Goal: Transaction & Acquisition: Purchase product/service

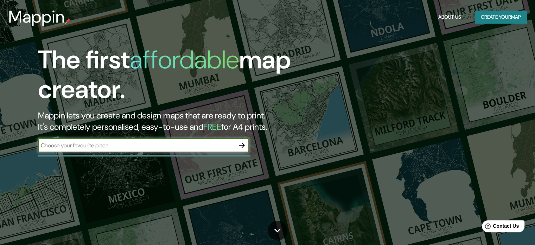
click at [490, 18] on button "Create your map" at bounding box center [500, 17] width 51 height 13
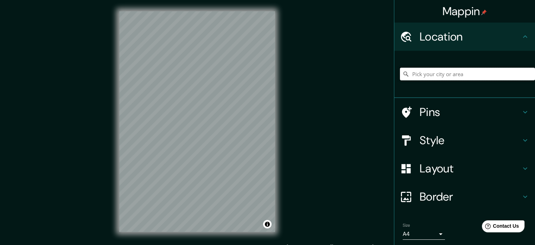
click at [465, 77] on input "Pick your city or area" at bounding box center [467, 74] width 135 height 13
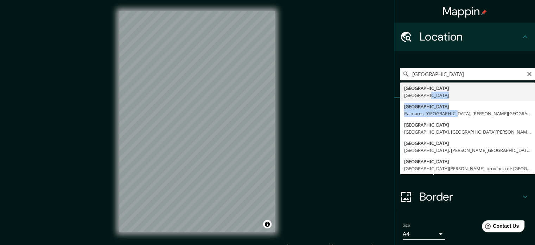
drag, startPoint x: 445, startPoint y: 109, endPoint x: 446, endPoint y: 95, distance: 14.1
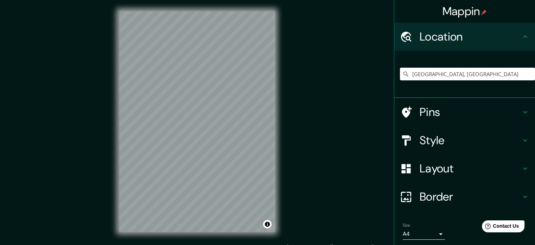
click at [459, 116] on h4 "Pins" at bounding box center [470, 112] width 101 height 14
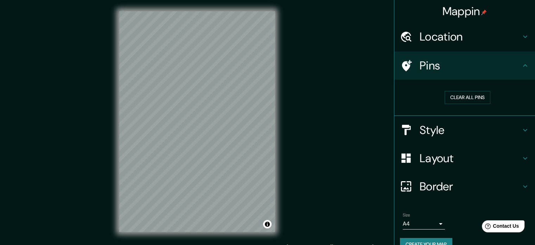
click at [442, 127] on h4 "Style" at bounding box center [470, 130] width 101 height 14
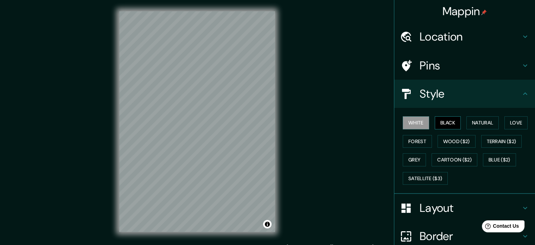
click at [445, 125] on button "Black" at bounding box center [448, 122] width 26 height 13
click at [473, 122] on button "Natural" at bounding box center [483, 122] width 32 height 13
click at [500, 119] on div "White Black Natural Love Forest Wood ($2) Terrain ($2) Grey Cartoon ($2) Blue (…" at bounding box center [467, 150] width 135 height 74
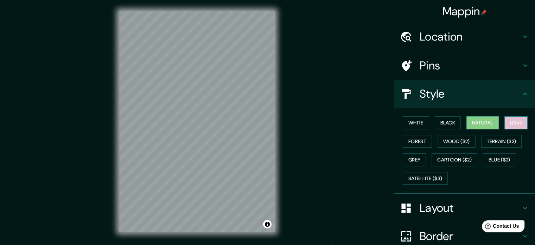
click at [507, 122] on button "Love" at bounding box center [516, 122] width 23 height 13
click at [412, 137] on button "Forest" at bounding box center [417, 141] width 29 height 13
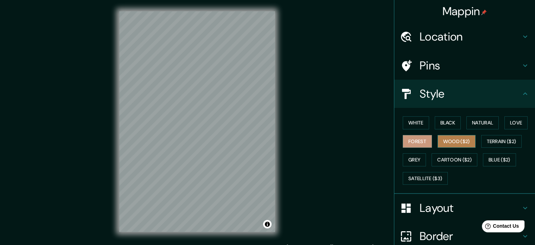
click at [446, 137] on button "Wood ($2)" at bounding box center [457, 141] width 38 height 13
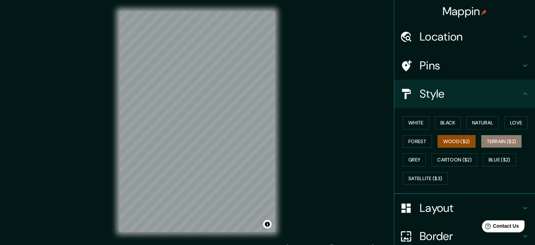
click at [499, 139] on button "Terrain ($2)" at bounding box center [501, 141] width 41 height 13
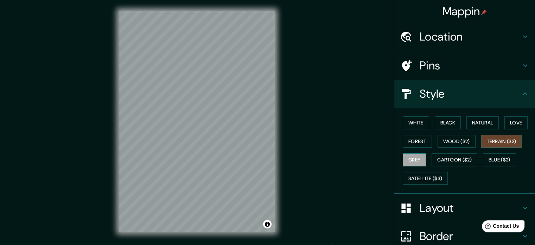
click at [410, 160] on button "Grey" at bounding box center [414, 159] width 23 height 13
click at [447, 158] on button "Cartoon ($2)" at bounding box center [455, 159] width 46 height 13
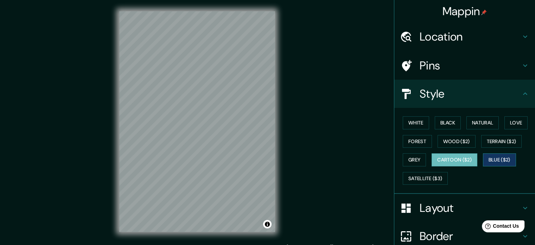
click at [504, 159] on button "Blue ($2)" at bounding box center [499, 159] width 33 height 13
click at [442, 114] on div "White Black Natural Love Forest Wood ($2) Terrain ($2) Grey Cartoon ($2) Blue (…" at bounding box center [467, 150] width 135 height 74
click at [442, 121] on button "Black" at bounding box center [448, 122] width 26 height 13
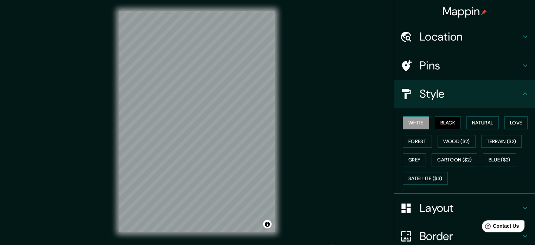
click at [419, 122] on button "White" at bounding box center [416, 122] width 26 height 13
click at [448, 39] on h4 "Location" at bounding box center [470, 37] width 101 height 14
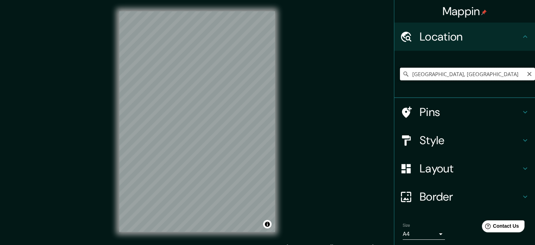
click at [443, 73] on input "[GEOGRAPHIC_DATA], [GEOGRAPHIC_DATA]" at bounding box center [467, 74] width 135 height 13
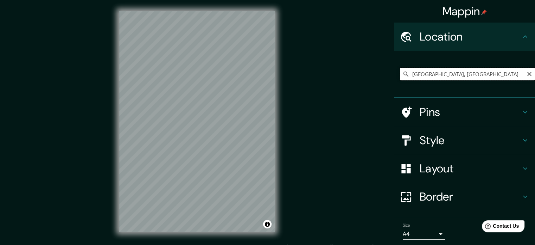
click at [443, 72] on input "[GEOGRAPHIC_DATA], [GEOGRAPHIC_DATA]" at bounding box center [467, 74] width 135 height 13
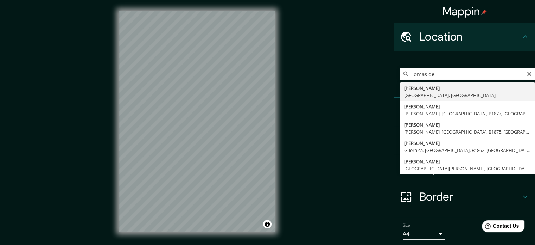
type input "[PERSON_NAME], [GEOGRAPHIC_DATA], [GEOGRAPHIC_DATA]"
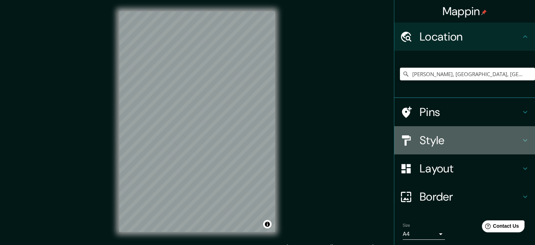
click at [439, 147] on div "Style" at bounding box center [465, 140] width 141 height 28
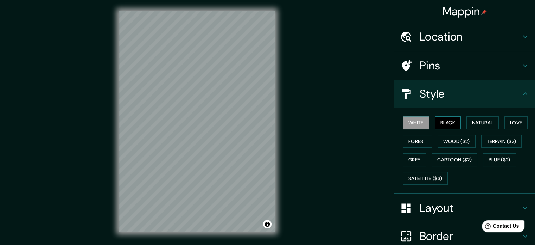
click at [445, 118] on button "Black" at bounding box center [448, 122] width 26 height 13
